Goal: Task Accomplishment & Management: Manage account settings

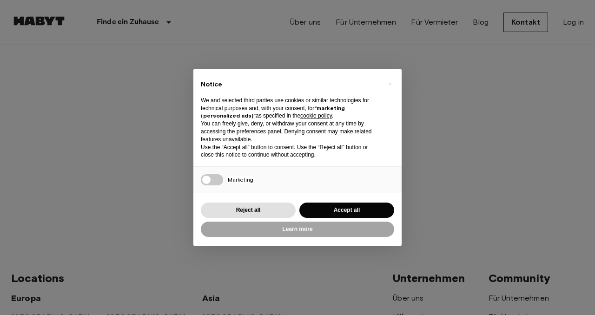
click at [462, 150] on div "× Notice We and selected third parties use cookies or similar technologies for …" at bounding box center [297, 157] width 595 height 315
click at [342, 210] on button "Accept all" at bounding box center [347, 210] width 95 height 15
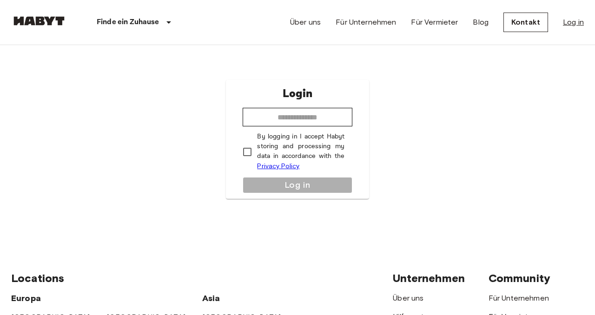
click at [581, 21] on link "Log in" at bounding box center [573, 22] width 21 height 11
click at [568, 26] on link "Log in" at bounding box center [573, 22] width 21 height 11
click at [300, 113] on input "email" at bounding box center [297, 117] width 109 height 19
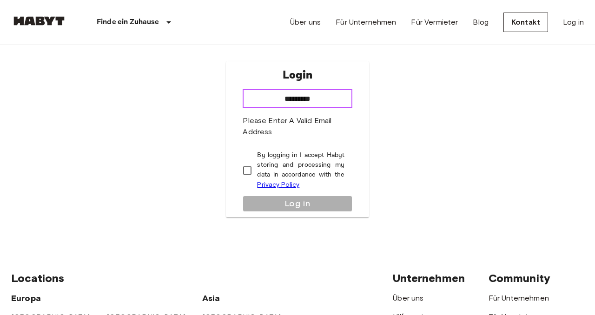
type input "**********"
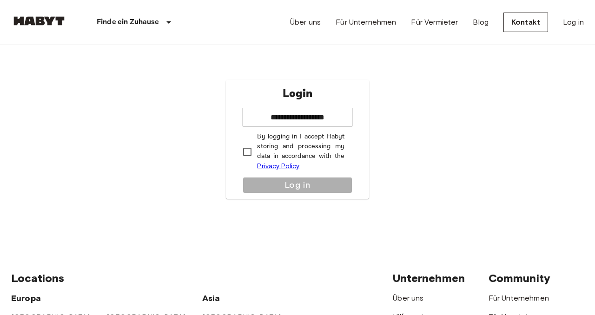
click at [296, 185] on div "**********" at bounding box center [297, 139] width 143 height 119
click at [280, 188] on button "Log in" at bounding box center [297, 185] width 109 height 16
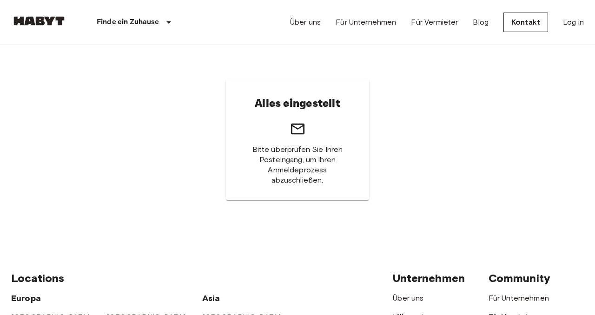
click at [302, 136] on icon at bounding box center [298, 129] width 16 height 16
click at [560, 25] on div "Über uns Für Unternehmen Für Vermieter Blog Kontakt Log in" at bounding box center [437, 22] width 294 height 45
click at [573, 23] on link "Log in" at bounding box center [573, 22] width 21 height 11
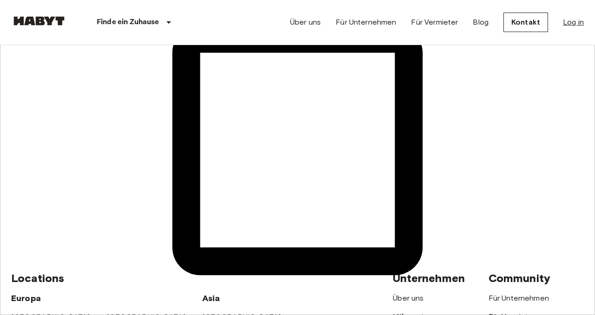
click at [577, 21] on link "Log in" at bounding box center [573, 22] width 21 height 11
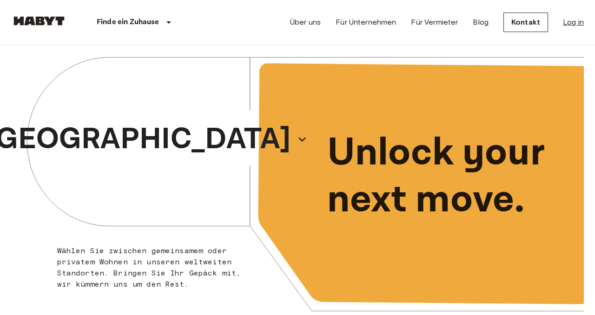
click at [574, 21] on link "Log in" at bounding box center [573, 22] width 21 height 11
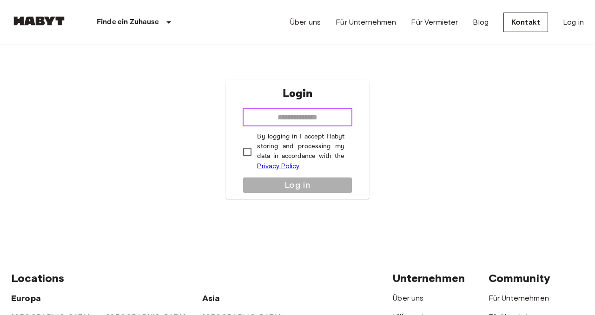
click at [315, 118] on input "email" at bounding box center [297, 117] width 109 height 19
click at [328, 120] on input "email" at bounding box center [297, 117] width 109 height 19
type input "**********"
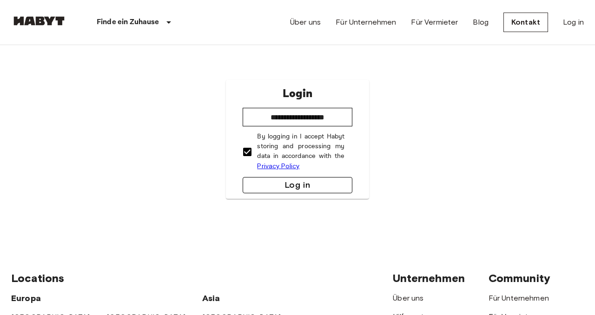
click at [301, 193] on button "Log in" at bounding box center [297, 185] width 109 height 16
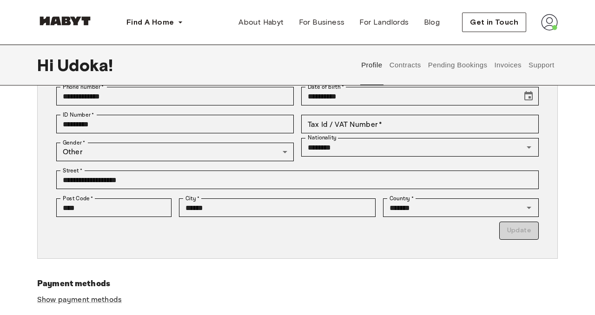
scroll to position [148, 0]
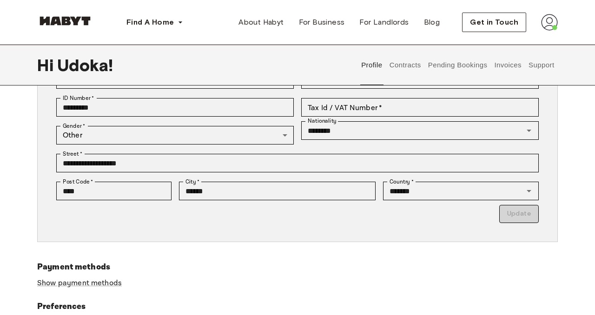
click at [520, 215] on p "Update" at bounding box center [297, 214] width 483 height 18
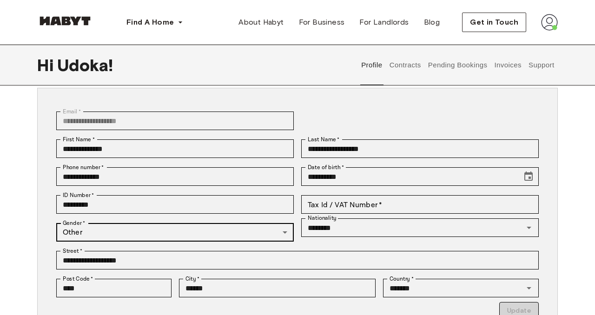
scroll to position [0, 0]
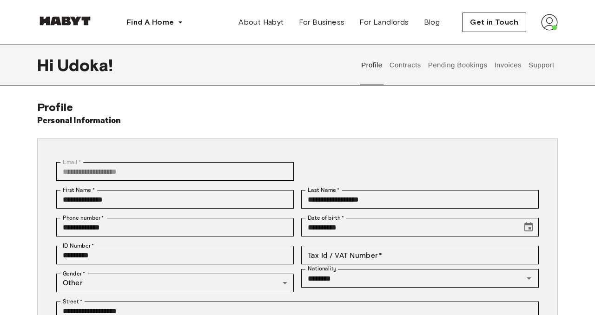
click at [407, 65] on button "Contracts" at bounding box center [405, 65] width 34 height 41
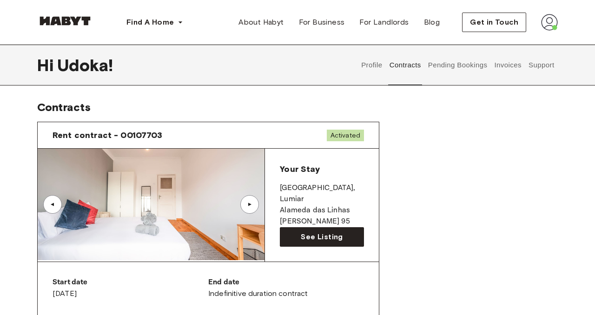
click at [543, 68] on button "Support" at bounding box center [541, 65] width 28 height 41
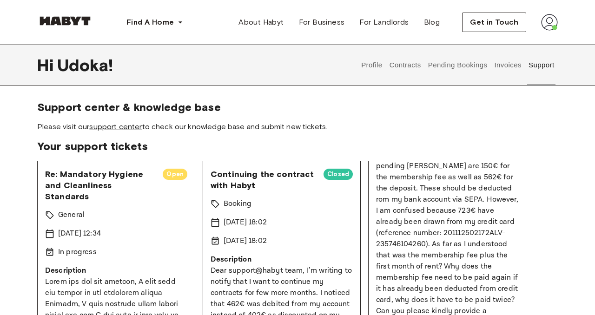
click at [131, 128] on link "support center" at bounding box center [115, 126] width 53 height 9
